Goal: Information Seeking & Learning: Find specific fact

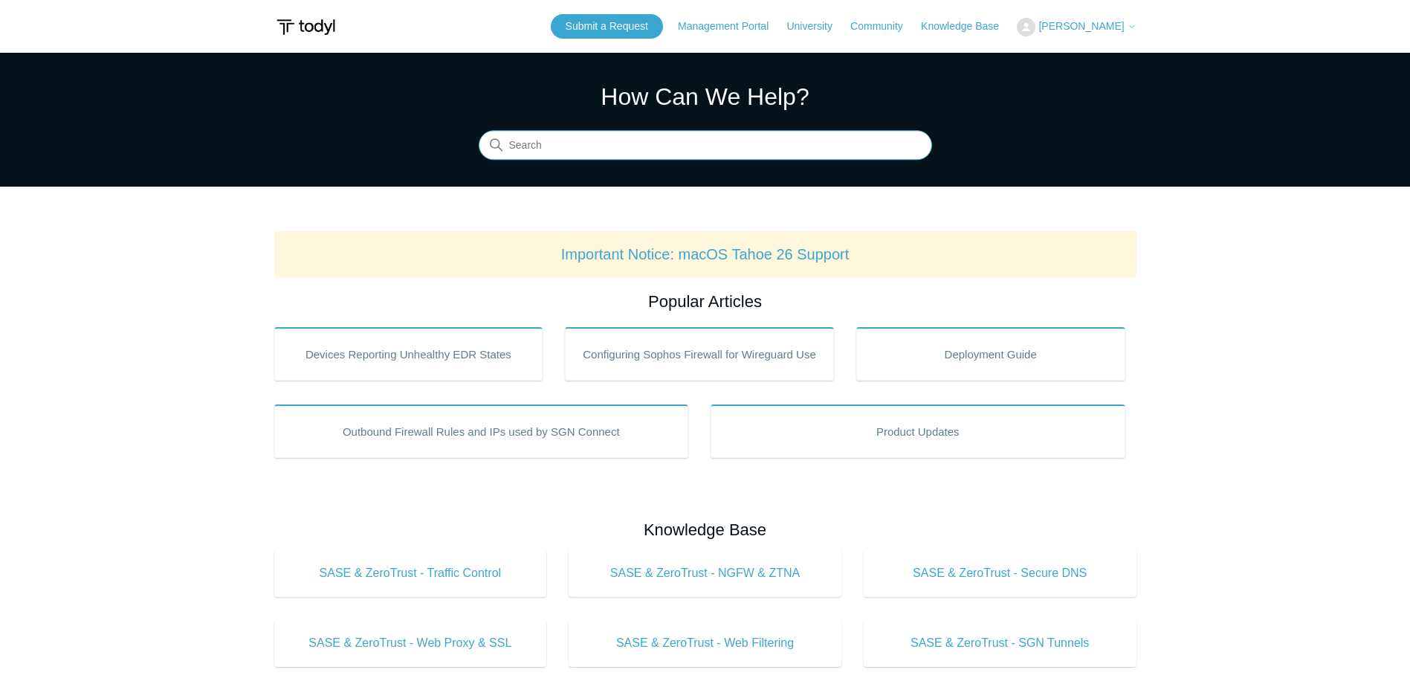
click at [713, 147] on input "Search" at bounding box center [705, 146] width 453 height 30
type input "pop ip ranges"
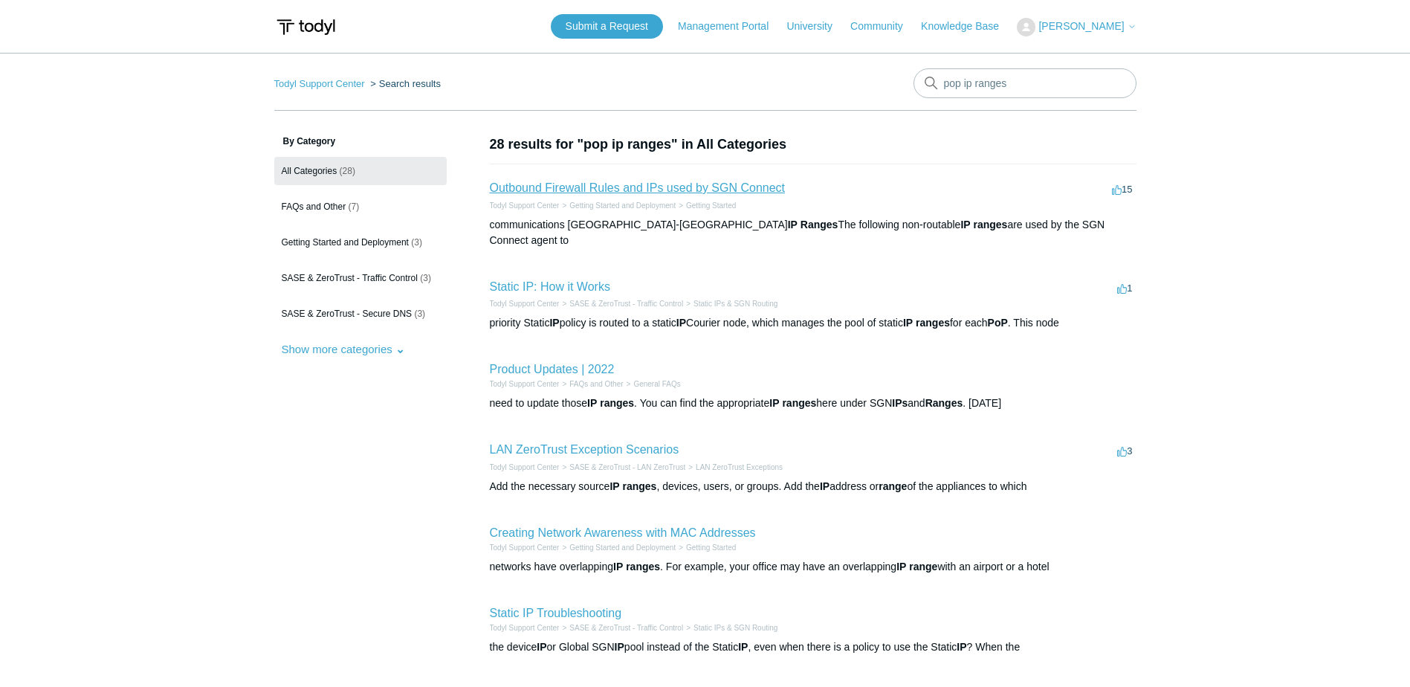
click at [769, 188] on link "Outbound Firewall Rules and IPs used by SGN Connect" at bounding box center [638, 187] width 296 height 13
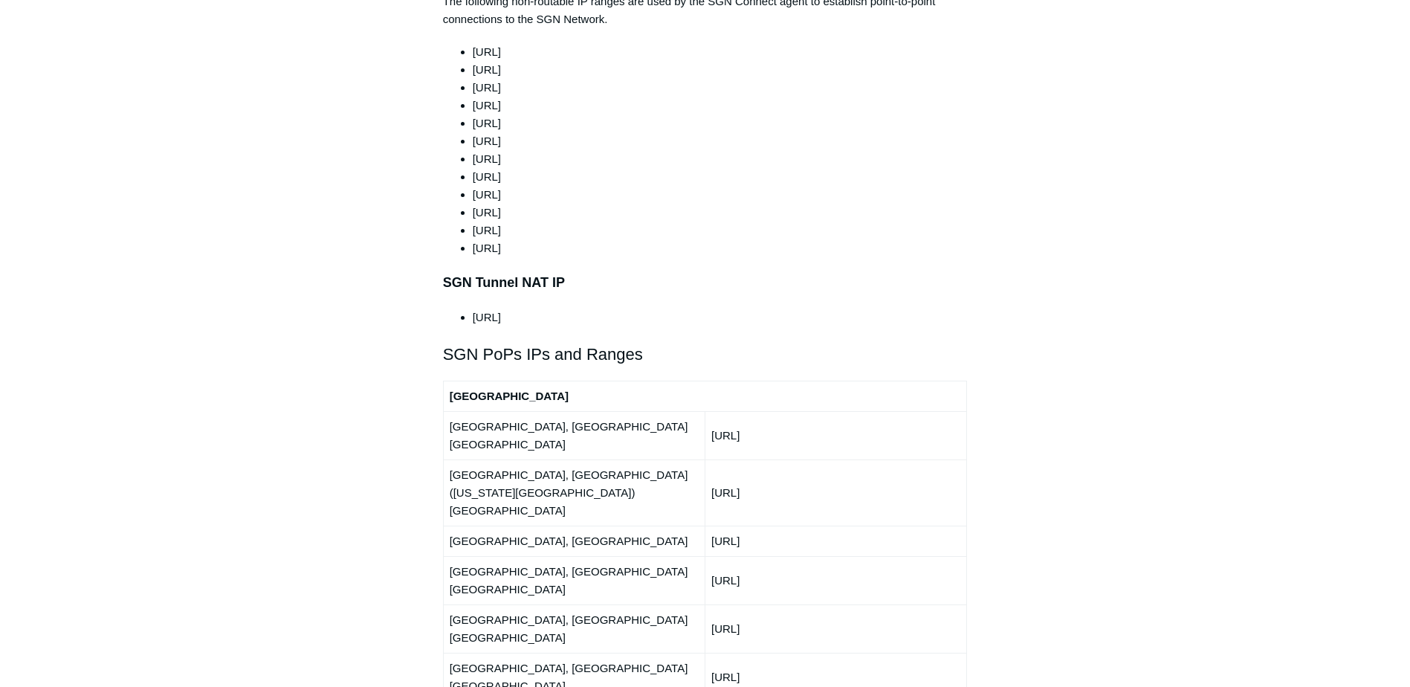
scroll to position [1487, 0]
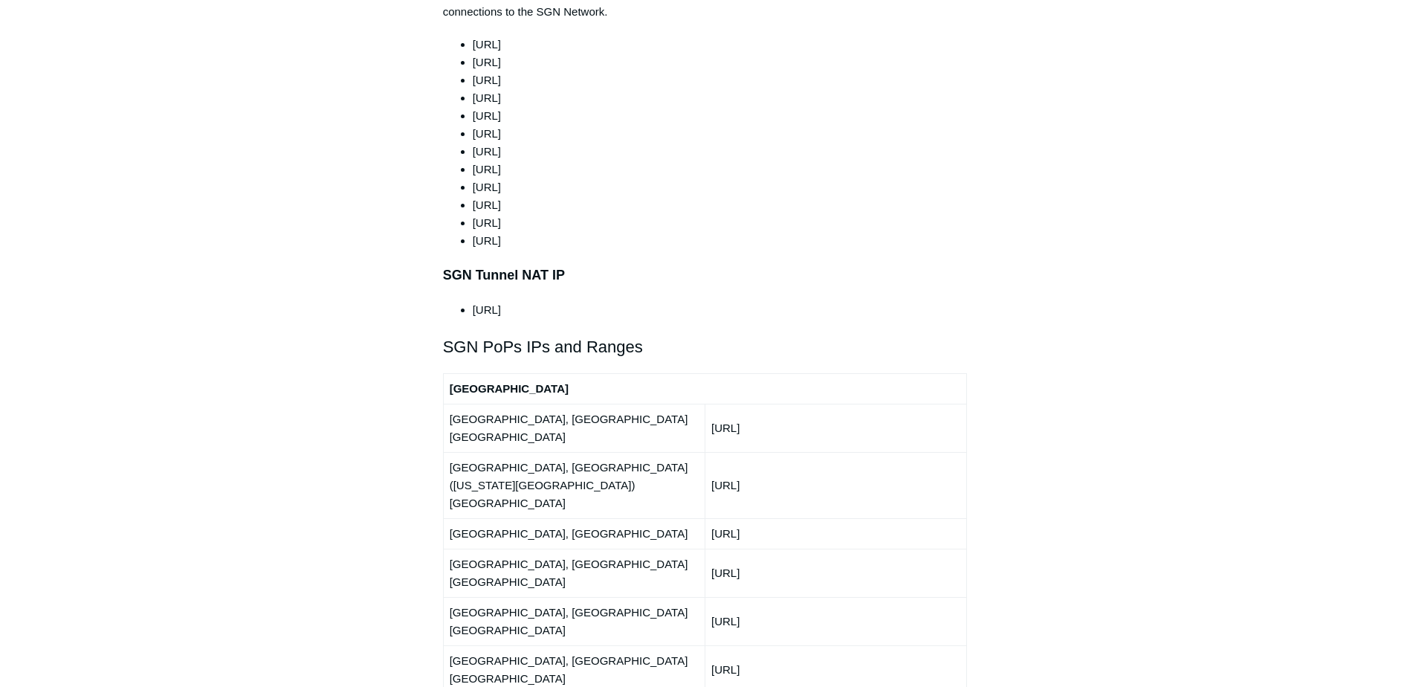
drag, startPoint x: 801, startPoint y: 412, endPoint x: 754, endPoint y: 415, distance: 46.9
click at [754, 452] on td "216.41.226.0/24" at bounding box center [836, 485] width 262 height 66
drag, startPoint x: 754, startPoint y: 415, endPoint x: 740, endPoint y: 417, distance: 14.3
click at [739, 452] on td "216.41.226.0/24" at bounding box center [836, 485] width 262 height 66
drag, startPoint x: 807, startPoint y: 387, endPoint x: 714, endPoint y: 387, distance: 92.9
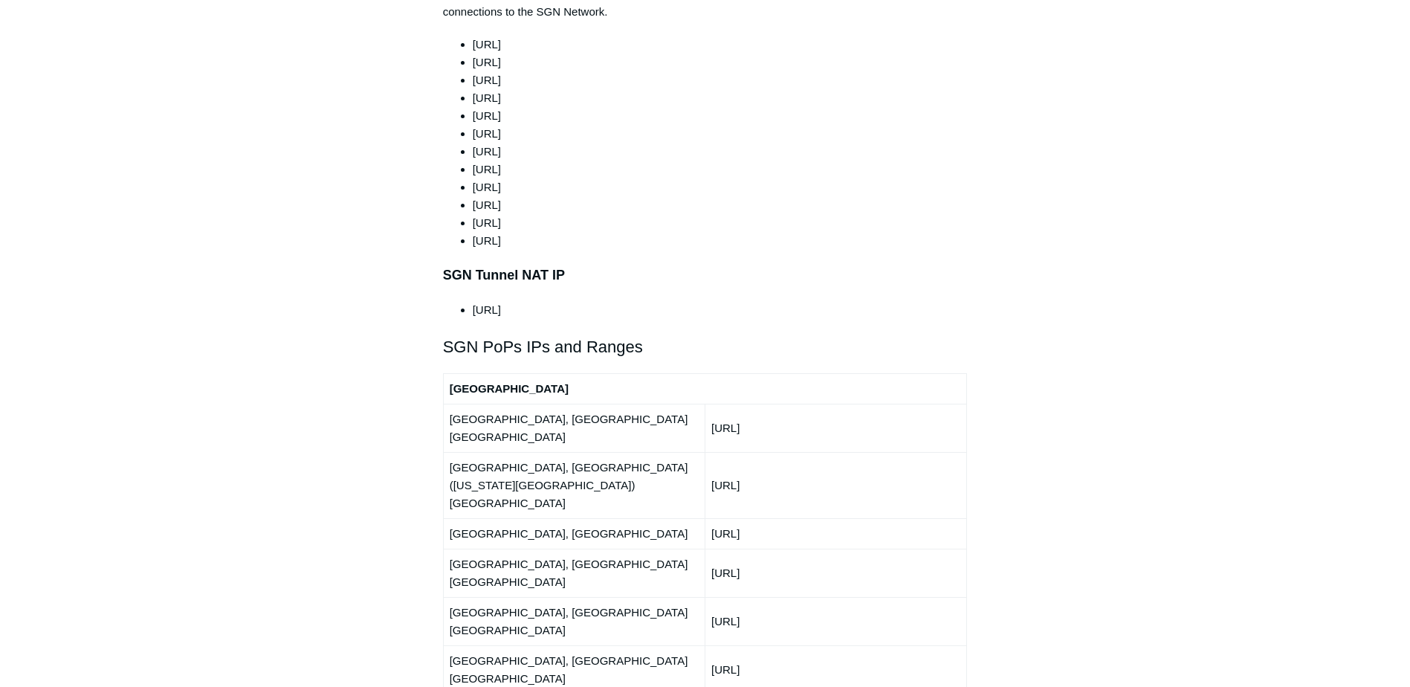
click at [714, 404] on td "192.111.95.0/24" at bounding box center [836, 428] width 262 height 48
copy td "192.111.95.0/24"
drag, startPoint x: 805, startPoint y: 444, endPoint x: 713, endPoint y: 447, distance: 92.2
click at [713, 518] on td "66.198.229.0/24" at bounding box center [836, 533] width 262 height 30
copy td "66.198.229.0/24"
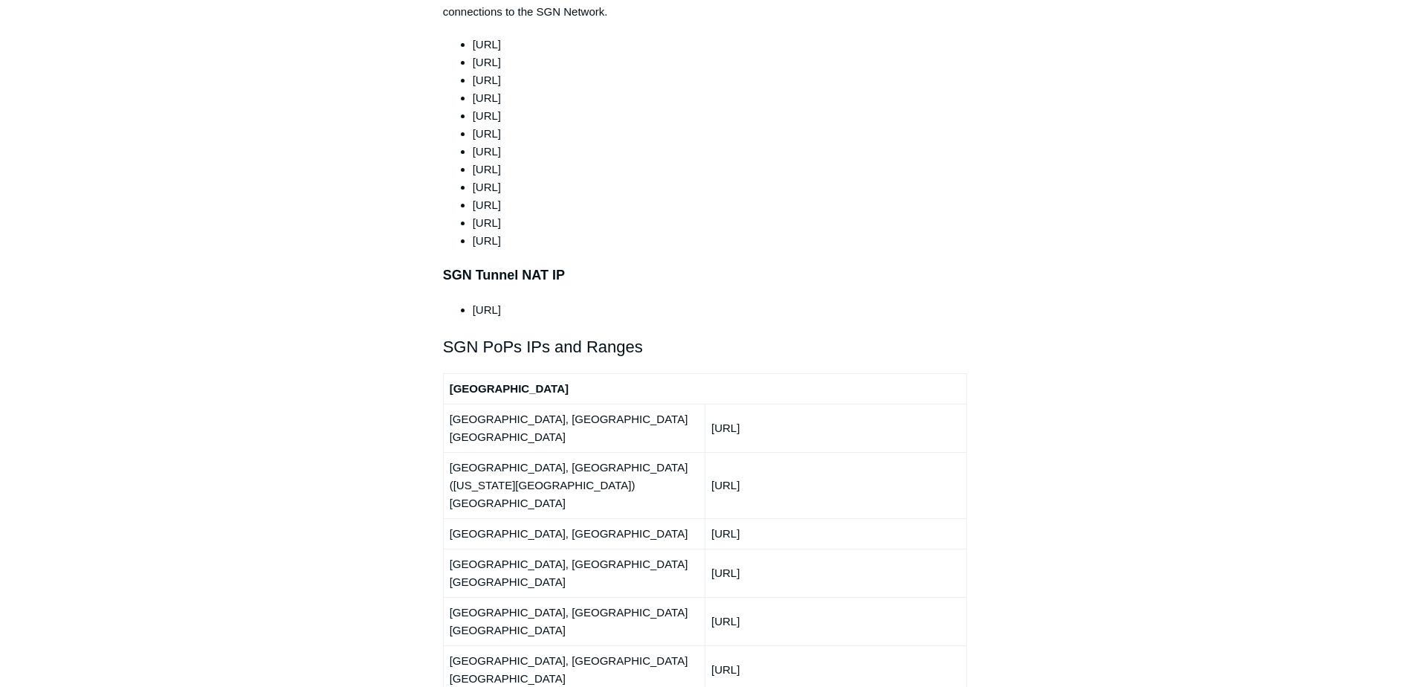
scroll to position [1561, 0]
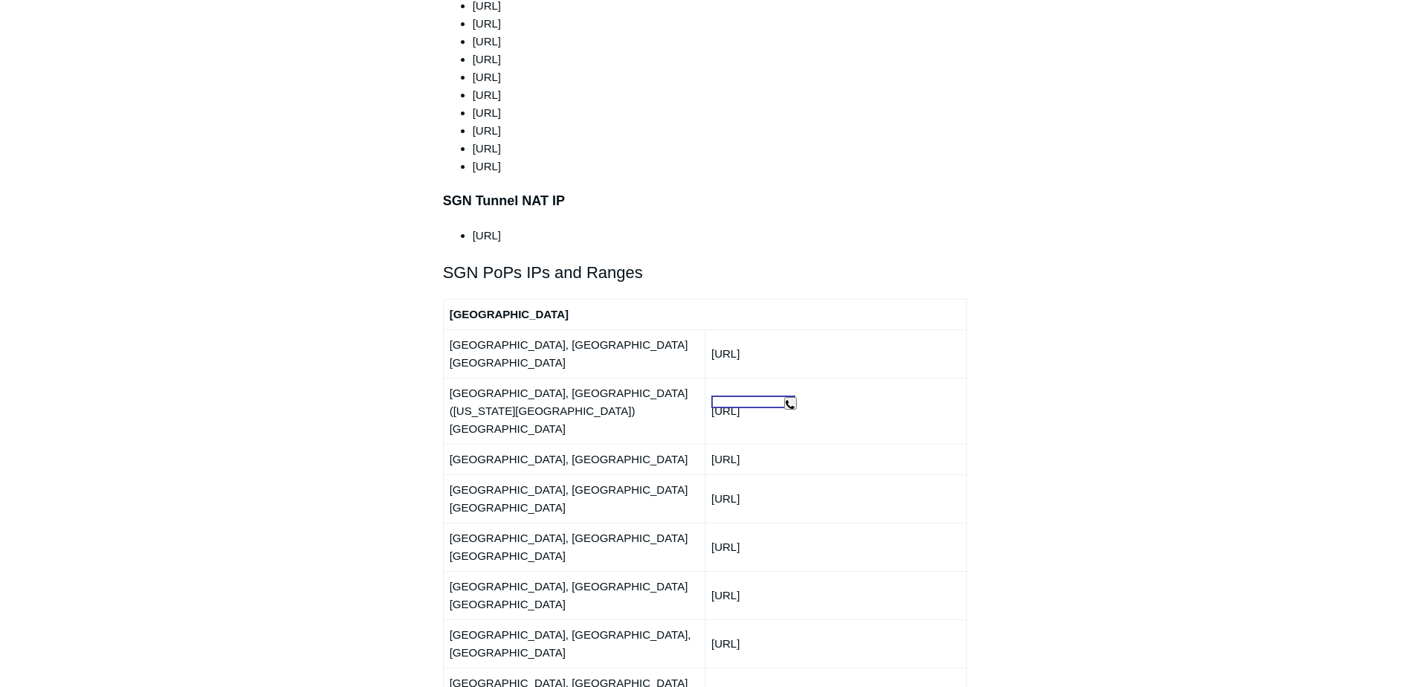
drag, startPoint x: 807, startPoint y: 404, endPoint x: 712, endPoint y: 404, distance: 94.4
click at [712, 474] on td "150.252.242.0/24" at bounding box center [836, 498] width 262 height 48
copy td "150.252.242.0/24"
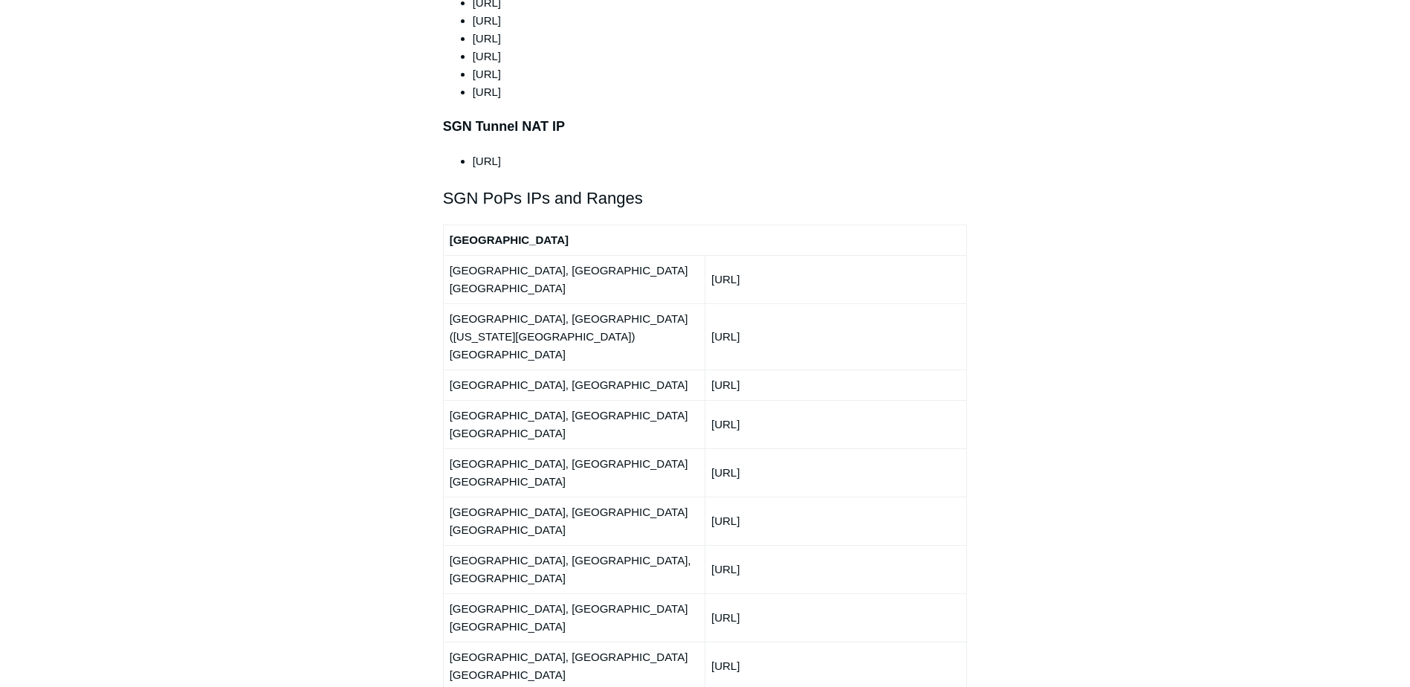
drag, startPoint x: 809, startPoint y: 357, endPoint x: 705, endPoint y: 361, distance: 103.4
click at [705, 448] on td "150.252.240.0/24" at bounding box center [836, 472] width 262 height 48
copy td "150.252.240.0/24"
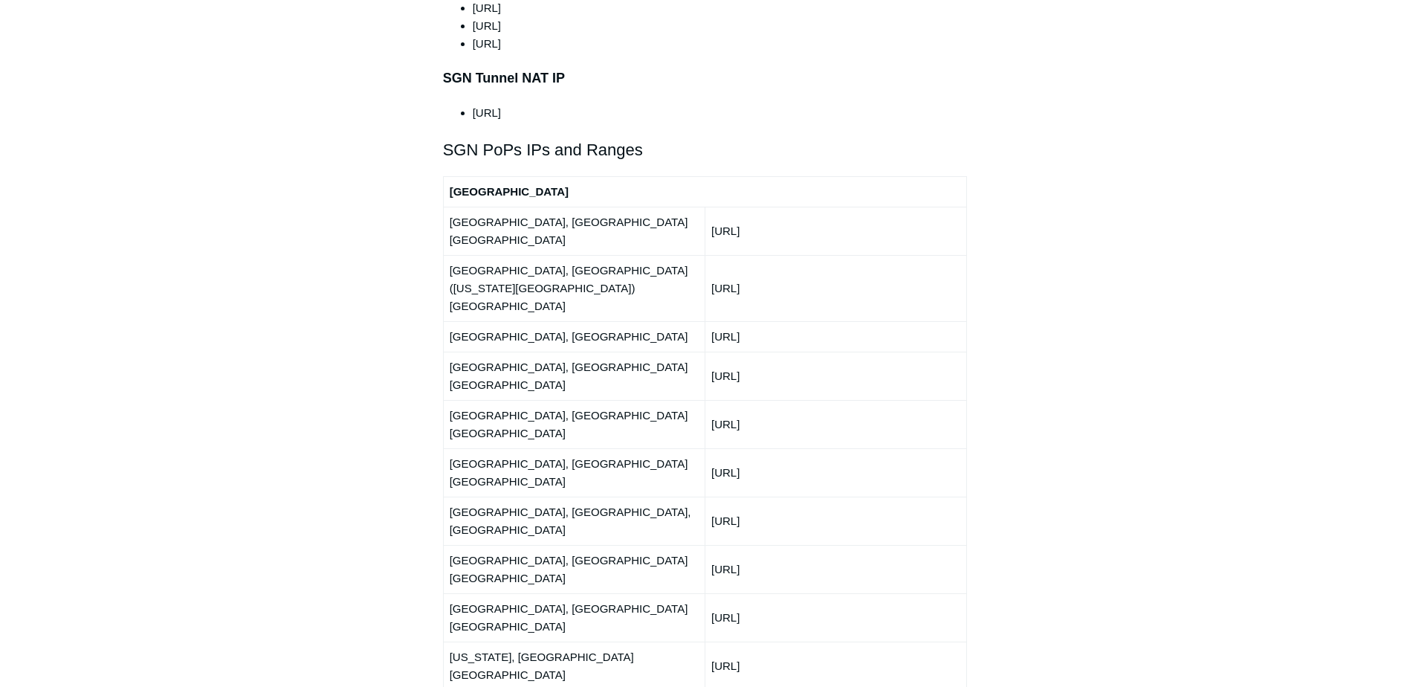
scroll to position [1710, 0]
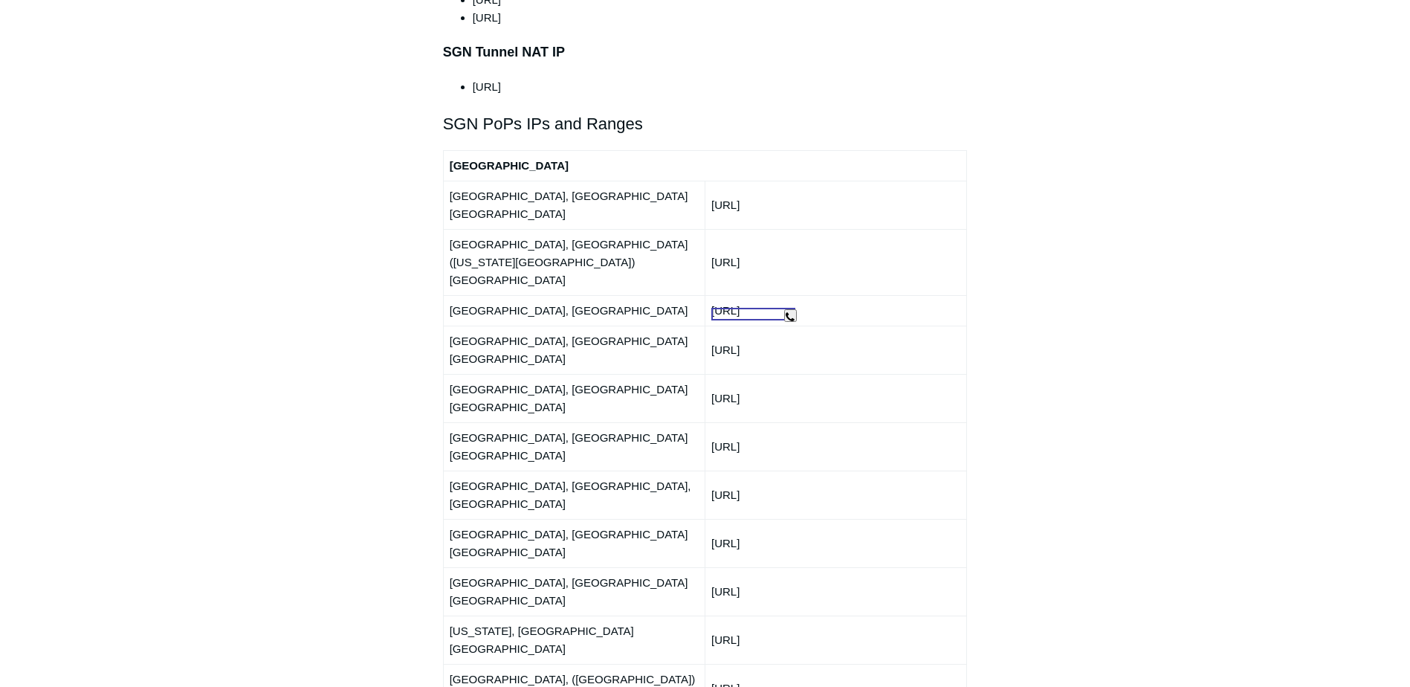
drag, startPoint x: 816, startPoint y: 317, endPoint x: 714, endPoint y: 319, distance: 102.6
click at [714, 422] on td "150.252.244.0/24" at bounding box center [836, 446] width 262 height 48
copy td "150.252.244.0/24"
drag, startPoint x: 798, startPoint y: 341, endPoint x: 712, endPoint y: 343, distance: 86.2
click at [712, 471] on td "66.198.230.0/24" at bounding box center [836, 495] width 262 height 48
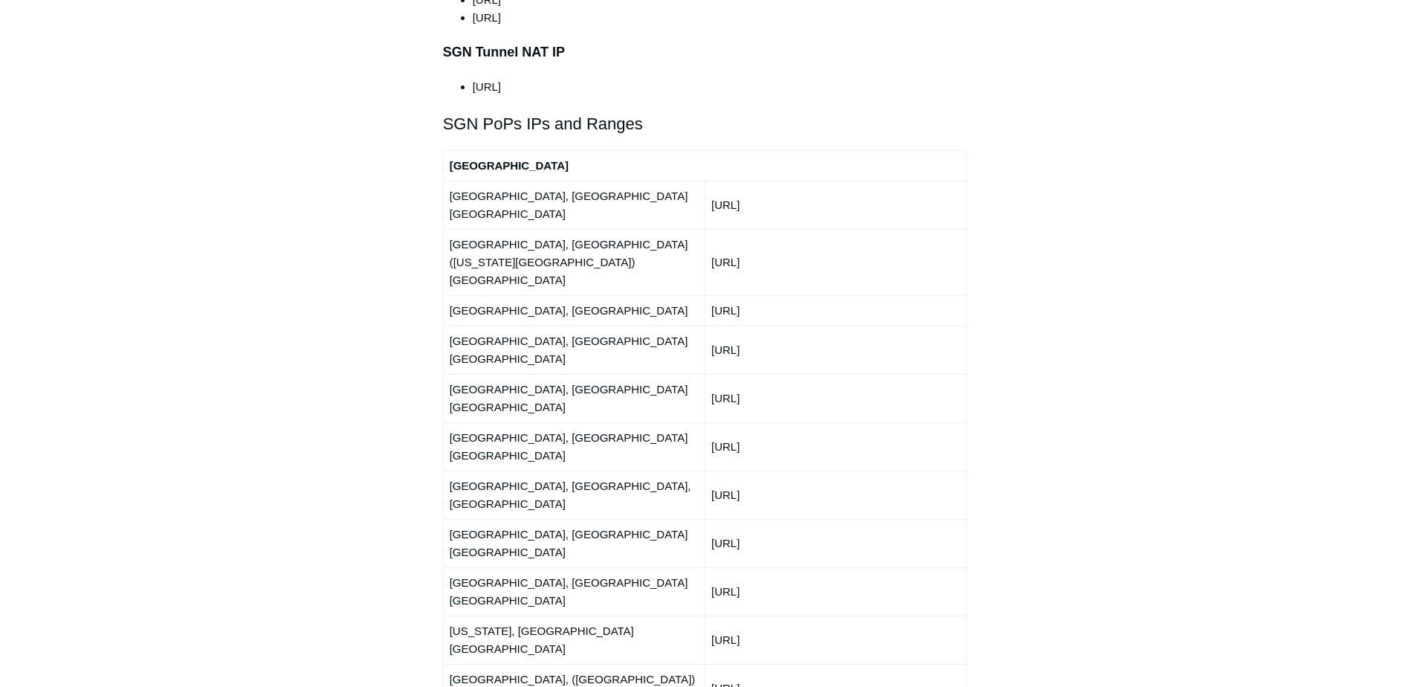
copy td "66.198.230.0/24"
drag, startPoint x: 801, startPoint y: 375, endPoint x: 712, endPoint y: 372, distance: 88.5
click at [712, 519] on td "192.111.92.0/24" at bounding box center [836, 543] width 262 height 48
copy td "192.111.92.0/24"
drag, startPoint x: 807, startPoint y: 403, endPoint x: 712, endPoint y: 408, distance: 94.5
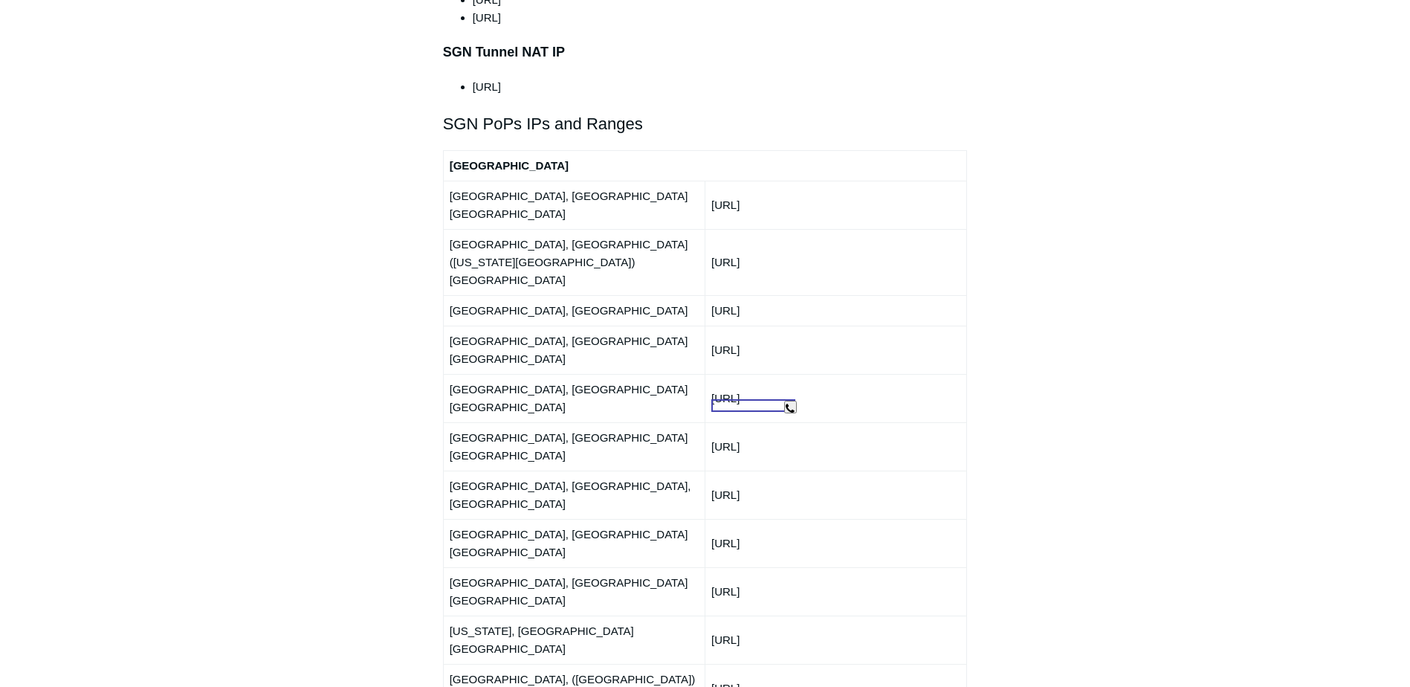
click at [712, 567] on td "150.252.245.0/24" at bounding box center [836, 591] width 262 height 48
copy td "150.252.245.0/24"
drag, startPoint x: 807, startPoint y: 436, endPoint x: 711, endPoint y: 437, distance: 96.6
click at [711, 615] on td "150.252.243.0/24" at bounding box center [836, 639] width 262 height 48
copy td "150.252.243.0/24"
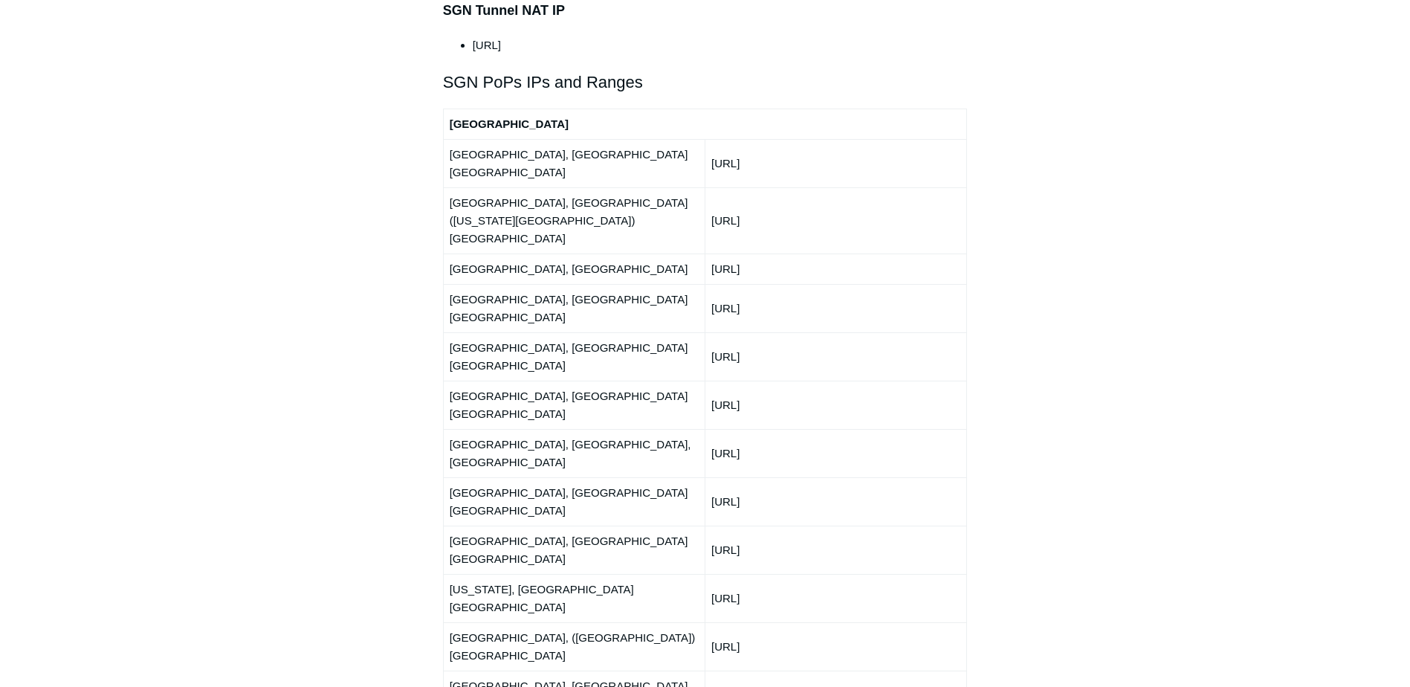
scroll to position [1784, 0]
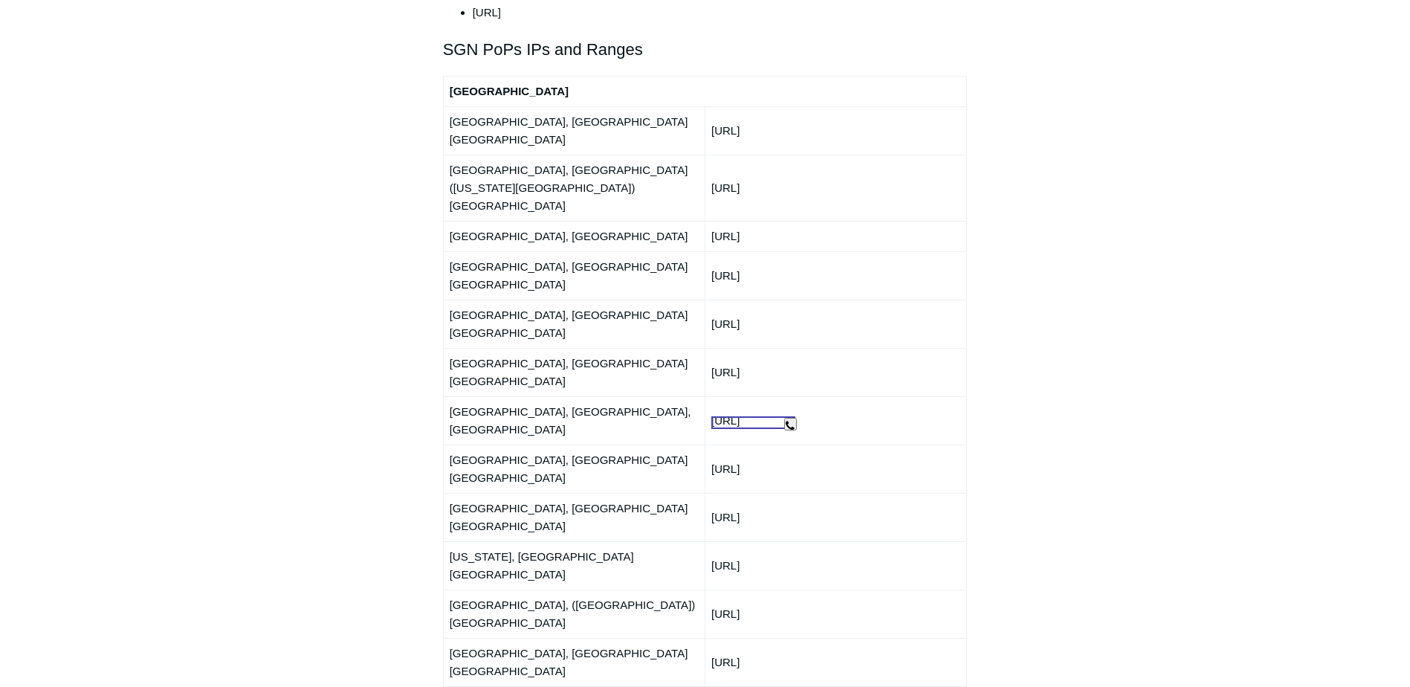
drag, startPoint x: 802, startPoint y: 421, endPoint x: 714, endPoint y: 421, distance: 87.7
click at [714, 638] on td "150.252.241.0/24" at bounding box center [836, 662] width 262 height 48
copy td "150.252.241.0/24"
drag, startPoint x: 796, startPoint y: 453, endPoint x: 713, endPoint y: 455, distance: 83.3
